Goal: Transaction & Acquisition: Purchase product/service

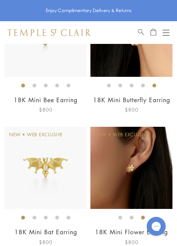
scroll to position [161, 0]
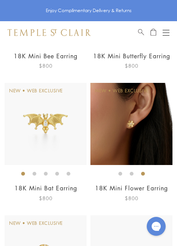
click at [152, 138] on img at bounding box center [132, 124] width 82 height 82
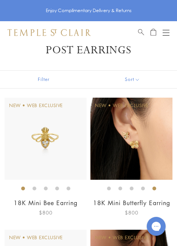
scroll to position [0, 0]
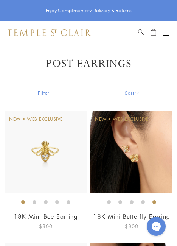
click at [141, 156] on img at bounding box center [132, 152] width 82 height 82
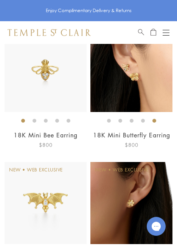
scroll to position [81, 0]
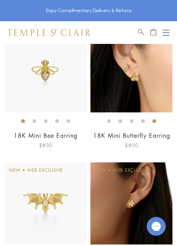
click at [52, 85] on img at bounding box center [46, 71] width 82 height 82
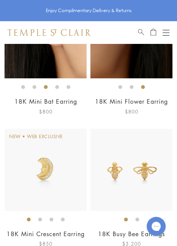
scroll to position [266, 0]
